Goal: Download file/media

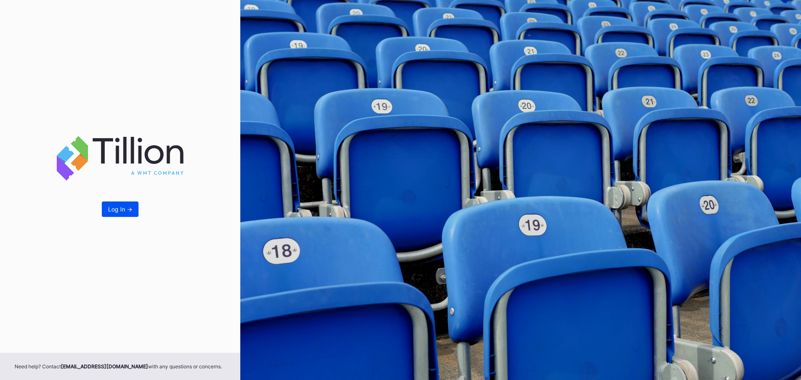
click at [122, 210] on div "Log In ->" at bounding box center [120, 209] width 24 height 7
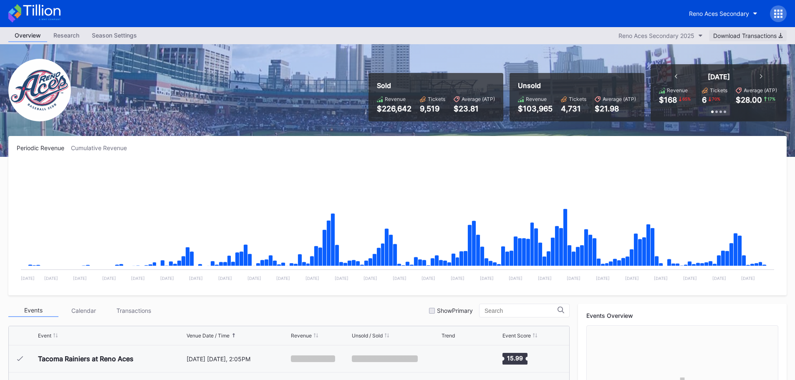
click at [737, 38] on div "Download Transactions" at bounding box center [747, 35] width 69 height 7
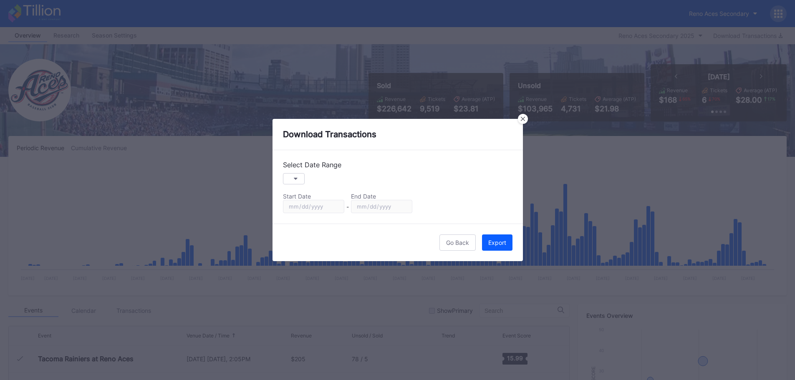
scroll to position [1736, 0]
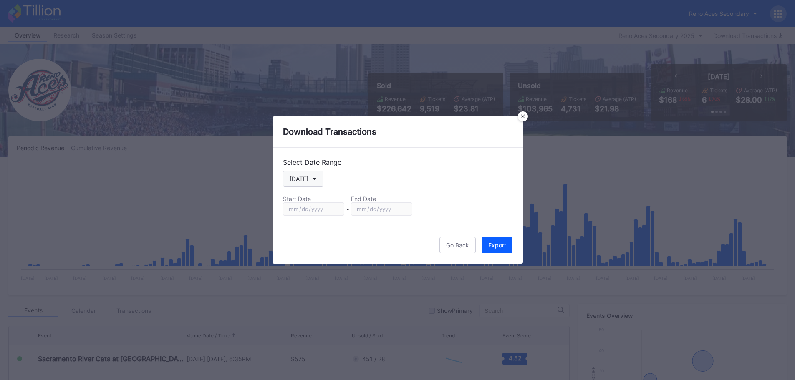
click at [305, 179] on div "[DATE]" at bounding box center [299, 178] width 19 height 7
drag, startPoint x: 300, startPoint y: 261, endPoint x: 309, endPoint y: 263, distance: 8.9
click at [303, 261] on div "Season" at bounding box center [299, 263] width 20 height 7
type input "2025-02-03"
click at [495, 243] on div "Export" at bounding box center [497, 245] width 18 height 7
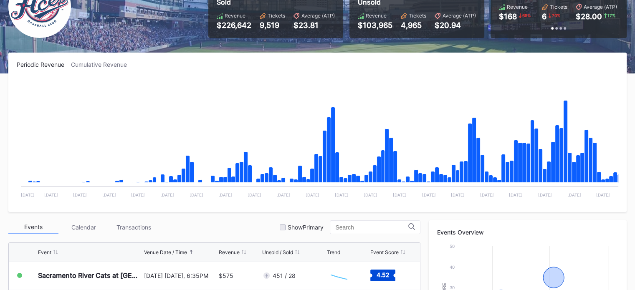
scroll to position [1736, 0]
